Goal: Information Seeking & Learning: Learn about a topic

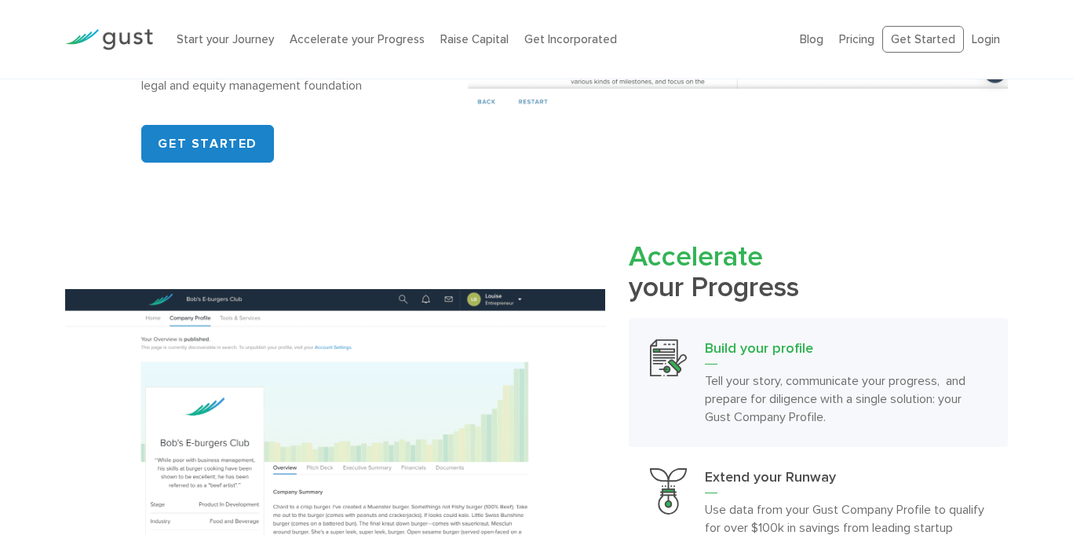
scroll to position [1173, 0]
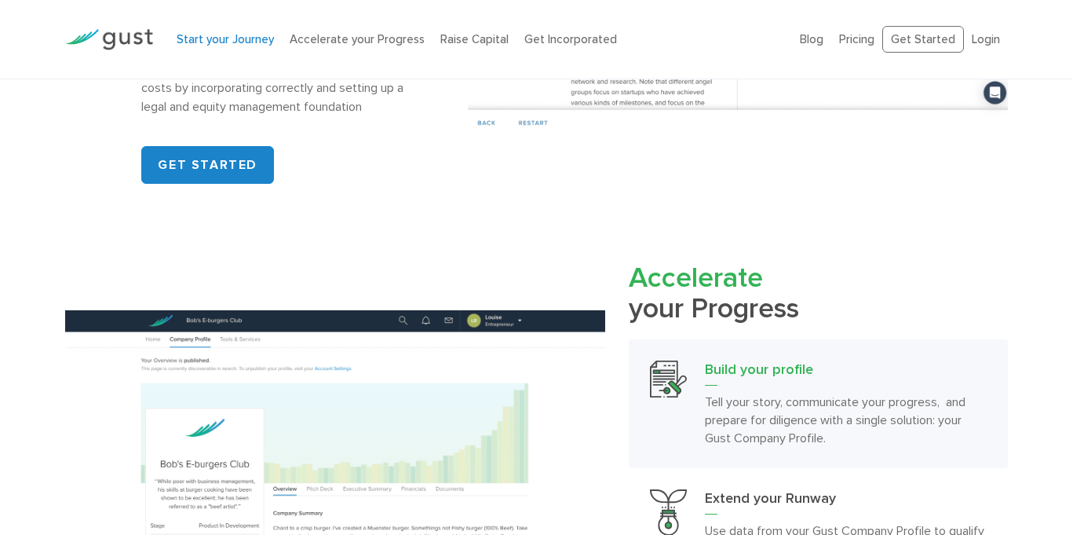
click at [243, 35] on link "Start your Journey" at bounding box center [225, 39] width 97 height 14
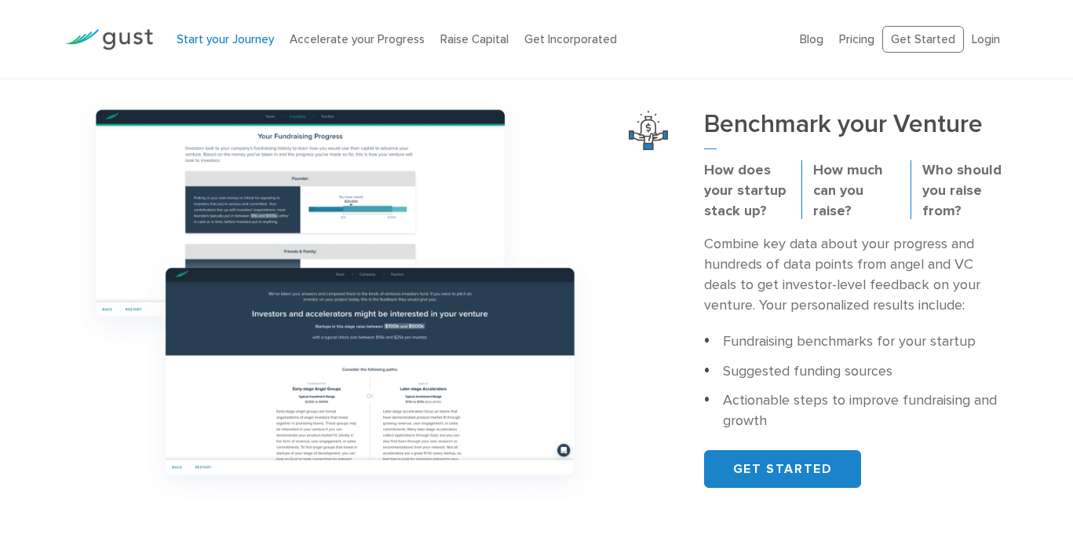
scroll to position [535, 0]
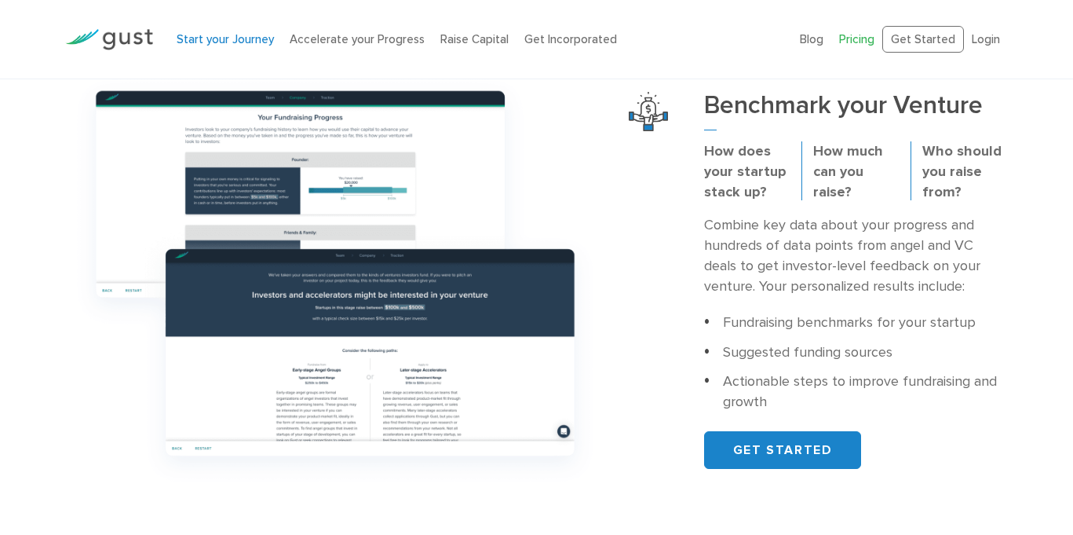
click at [868, 38] on link "Pricing" at bounding box center [856, 39] width 35 height 14
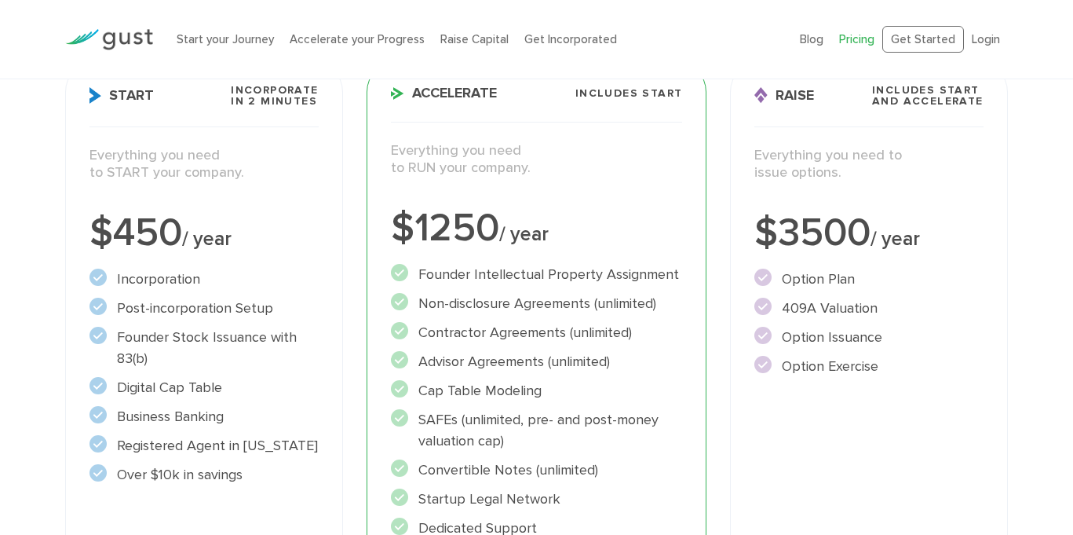
scroll to position [243, 0]
